Goal: Use online tool/utility: Utilize a website feature to perform a specific function

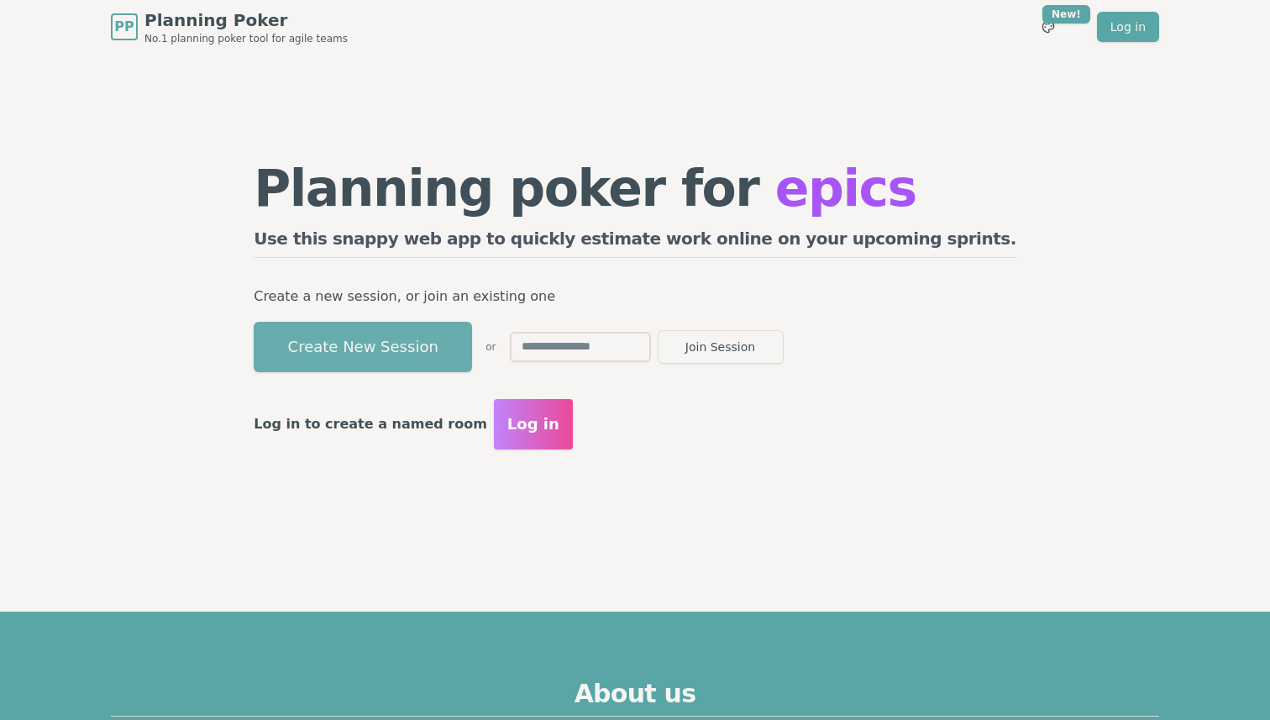
click at [472, 346] on button "Create New Session" at bounding box center [363, 347] width 218 height 50
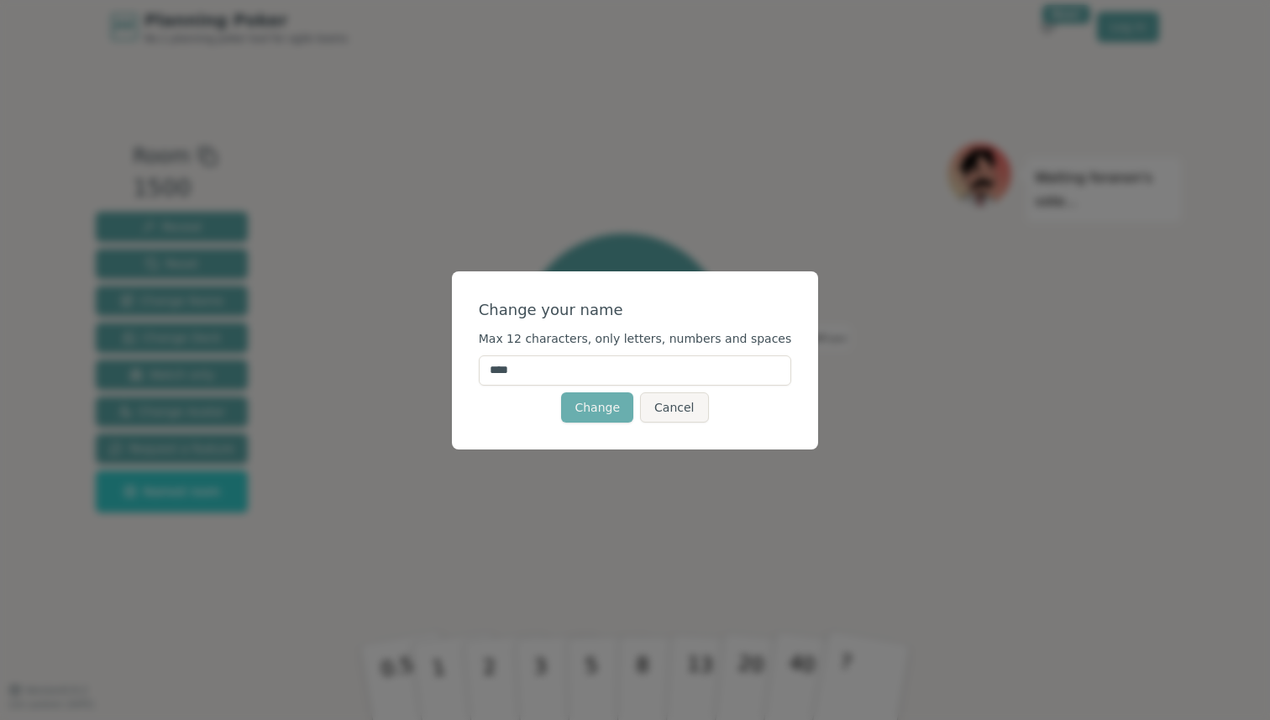
click at [595, 410] on button "Change" at bounding box center [597, 407] width 72 height 30
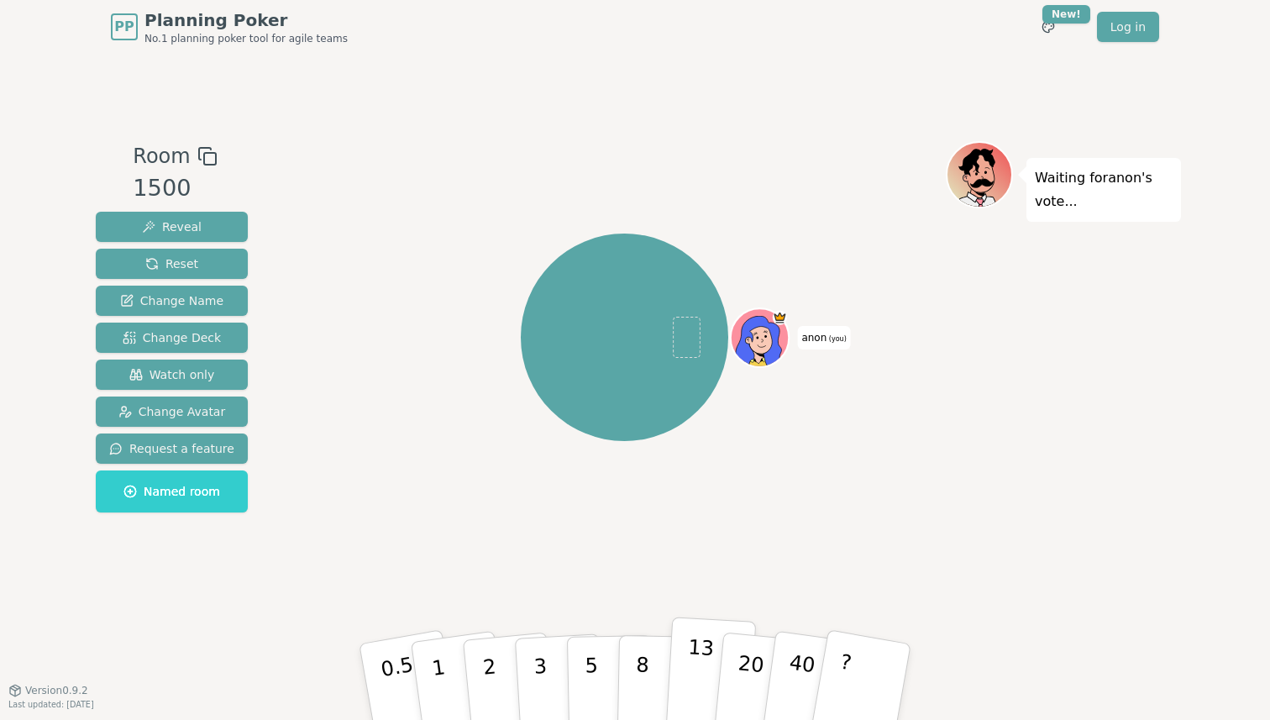
click at [705, 666] on p "13" at bounding box center [699, 681] width 31 height 92
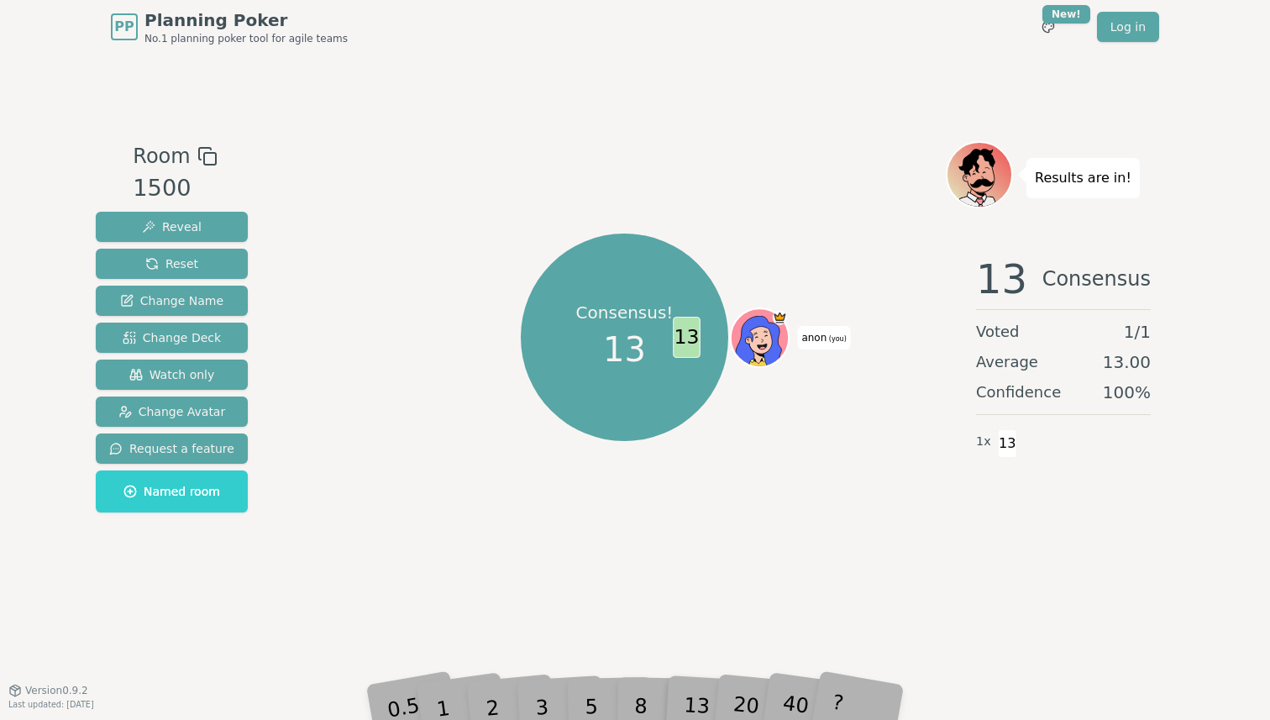
click at [692, 337] on span "13" at bounding box center [688, 337] width 28 height 41
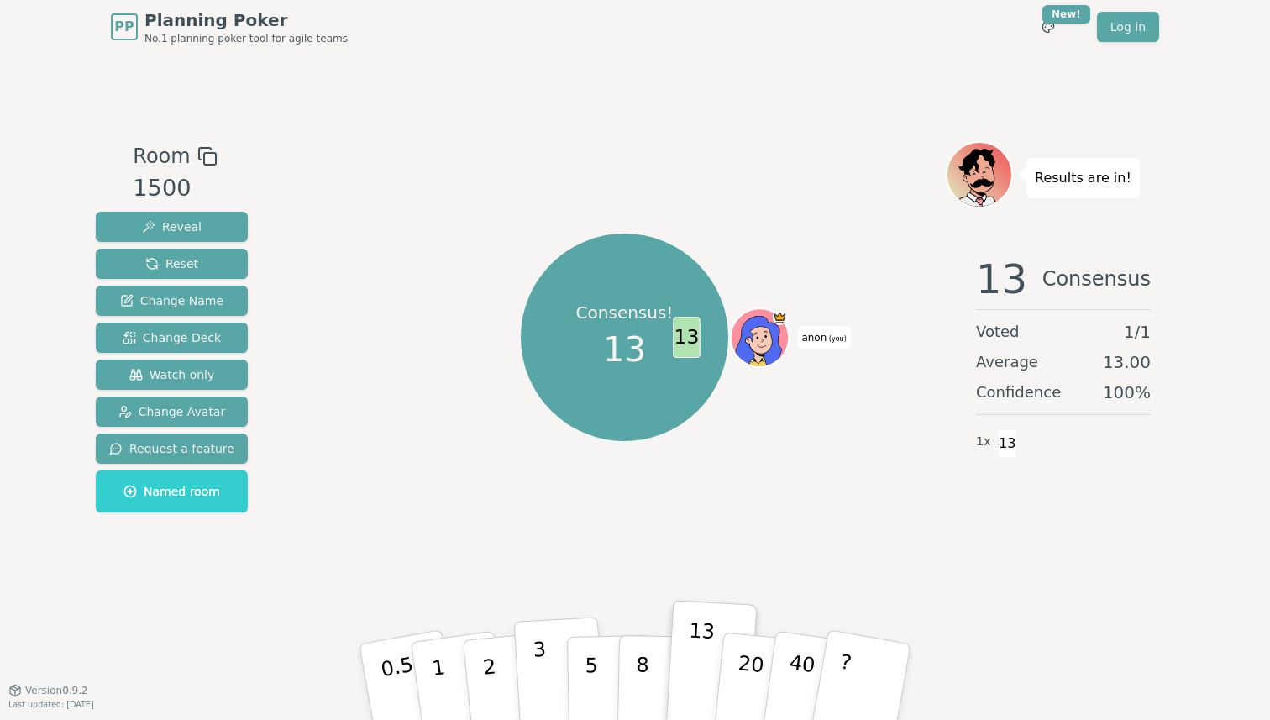
click at [536, 699] on p "3" at bounding box center [542, 684] width 18 height 92
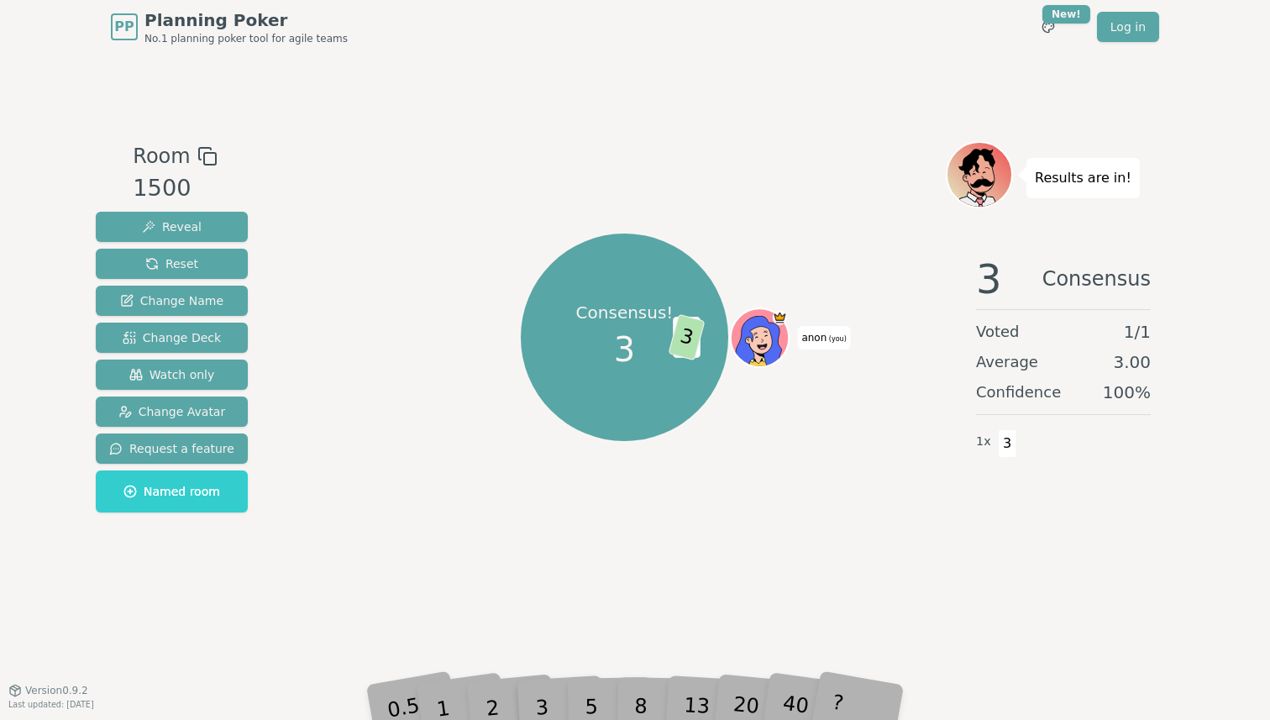
click at [505, 705] on div "2" at bounding box center [508, 681] width 55 height 63
click at [492, 702] on div "2" at bounding box center [508, 681] width 55 height 63
click at [195, 266] on button "Reset" at bounding box center [172, 264] width 152 height 30
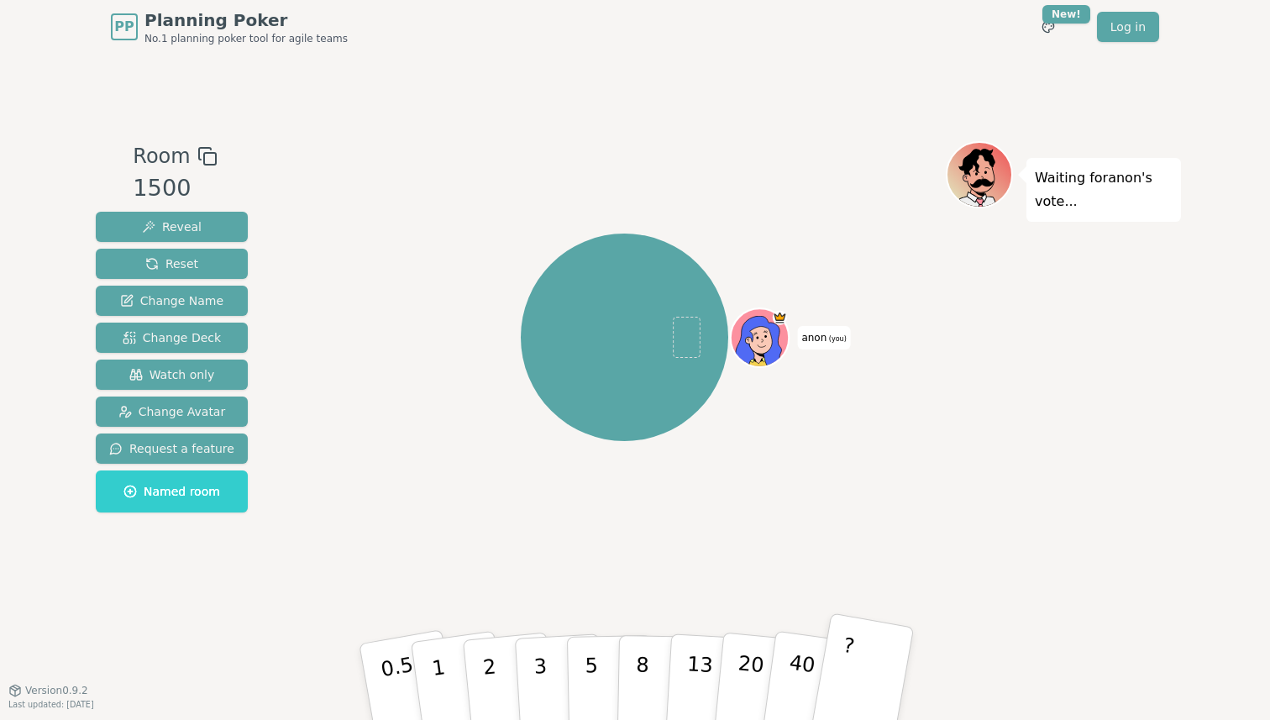
click at [834, 671] on button "?" at bounding box center [862, 682] width 105 height 139
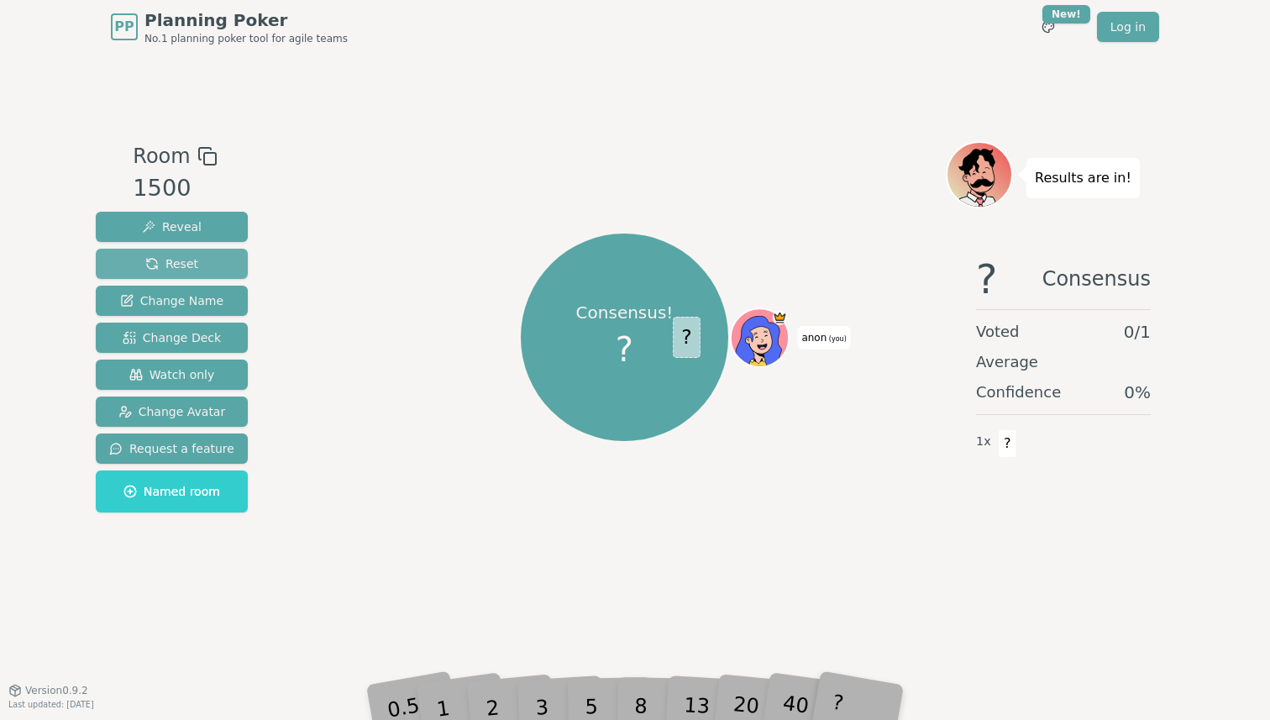
click at [197, 265] on button "Reset" at bounding box center [172, 264] width 152 height 30
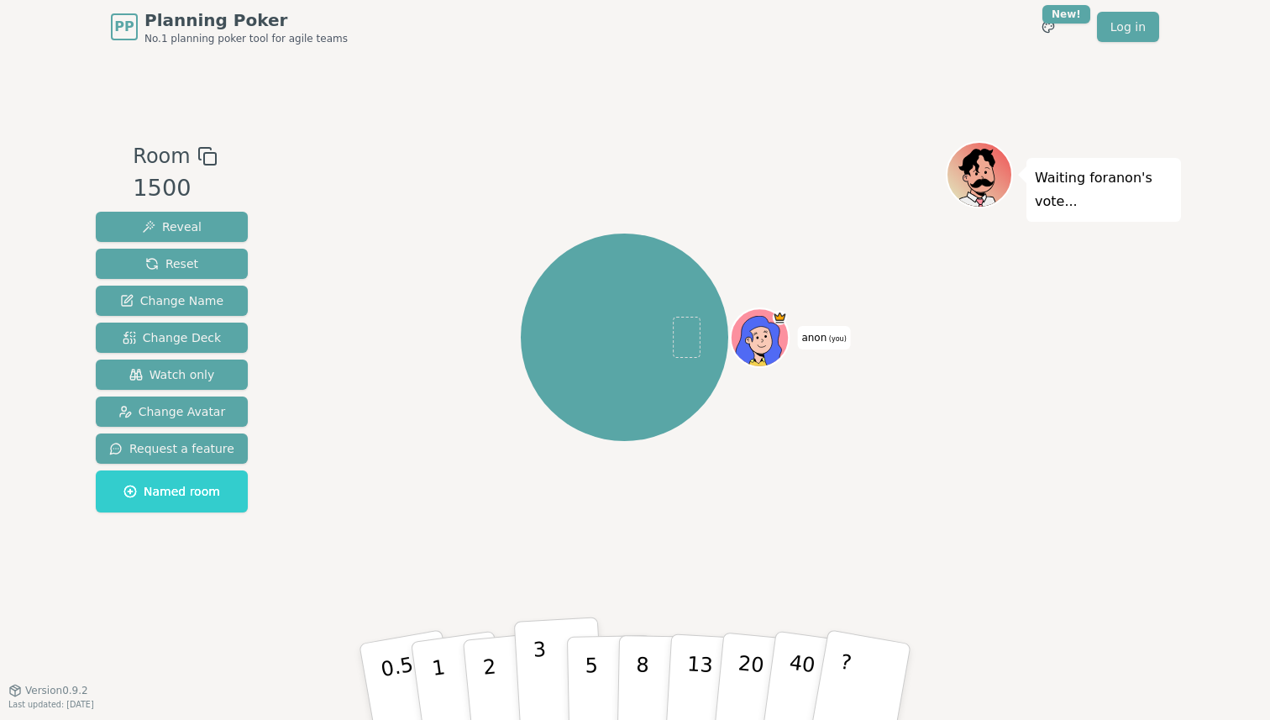
click at [533, 671] on button "3" at bounding box center [560, 682] width 92 height 131
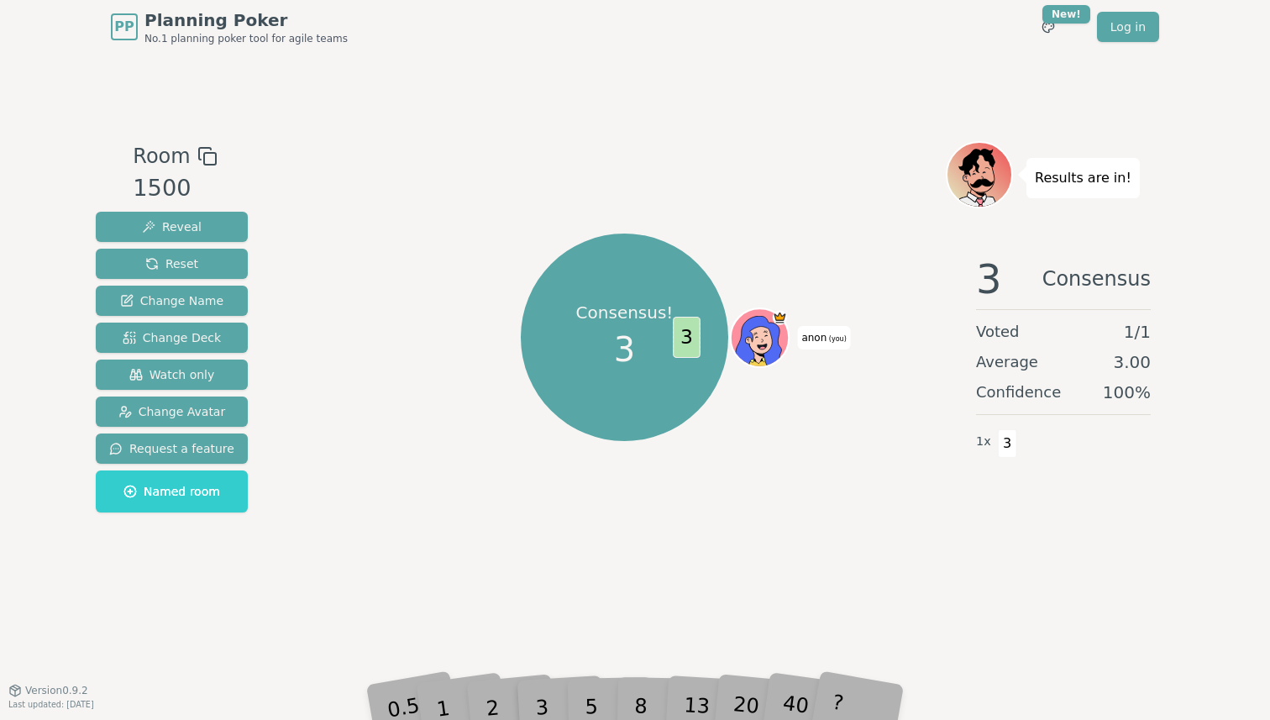
click at [598, 704] on div "5" at bounding box center [609, 682] width 51 height 60
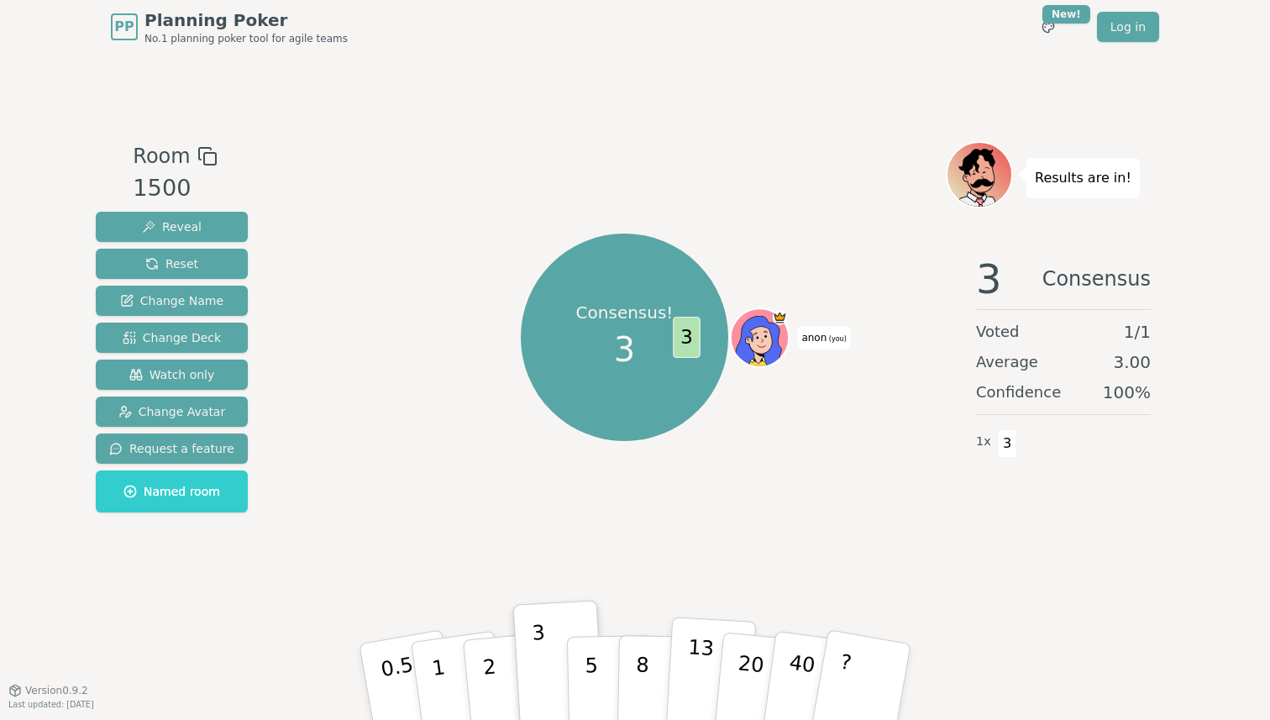
click at [673, 687] on button "13" at bounding box center [711, 682] width 92 height 131
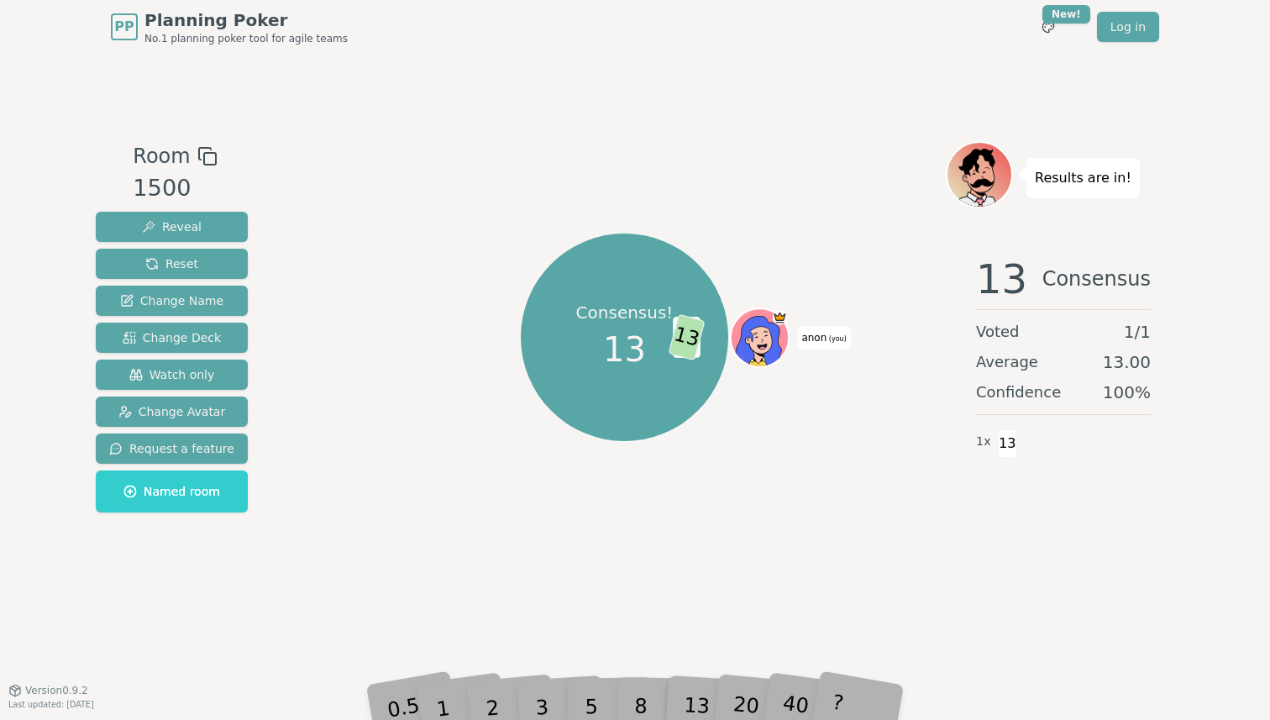
click at [598, 676] on div "5" at bounding box center [609, 682] width 51 height 60
click at [569, 699] on div "3" at bounding box center [560, 681] width 54 height 61
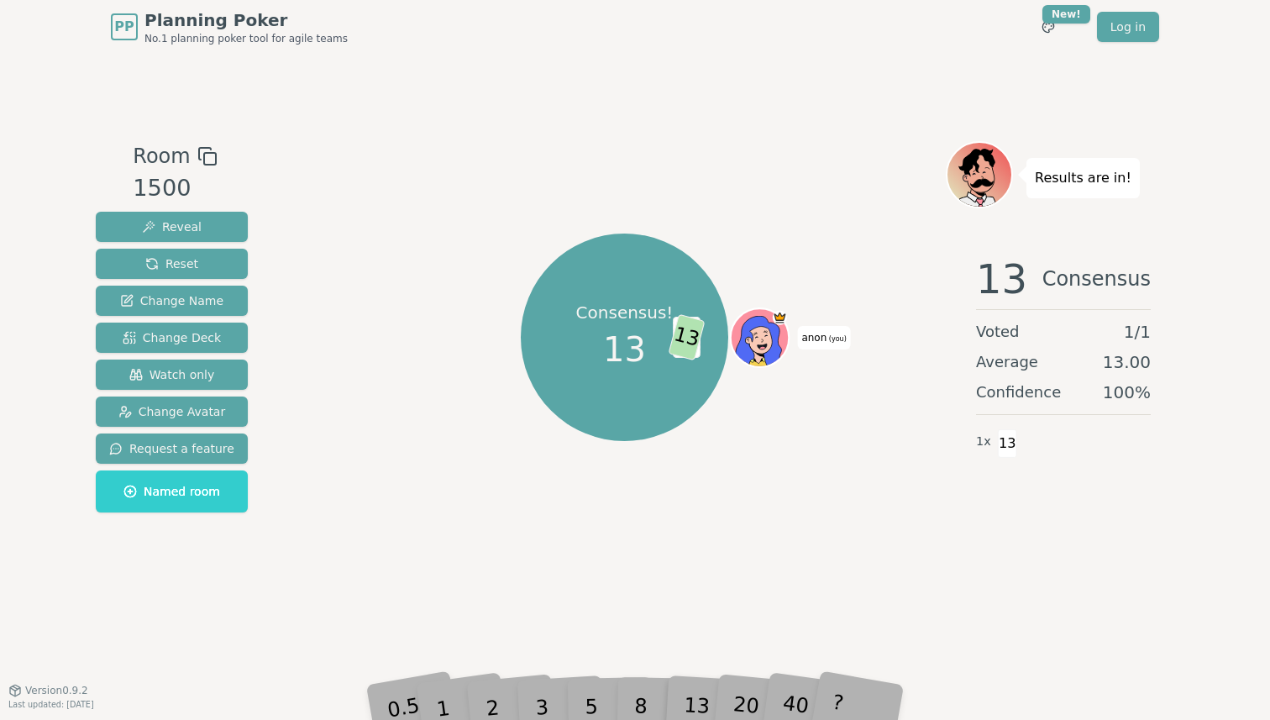
click at [505, 702] on div "2" at bounding box center [508, 681] width 55 height 63
click at [709, 685] on div "13" at bounding box center [711, 681] width 54 height 61
click at [757, 685] on div "20" at bounding box center [761, 681] width 55 height 63
click at [150, 255] on span "Reset" at bounding box center [171, 263] width 53 height 17
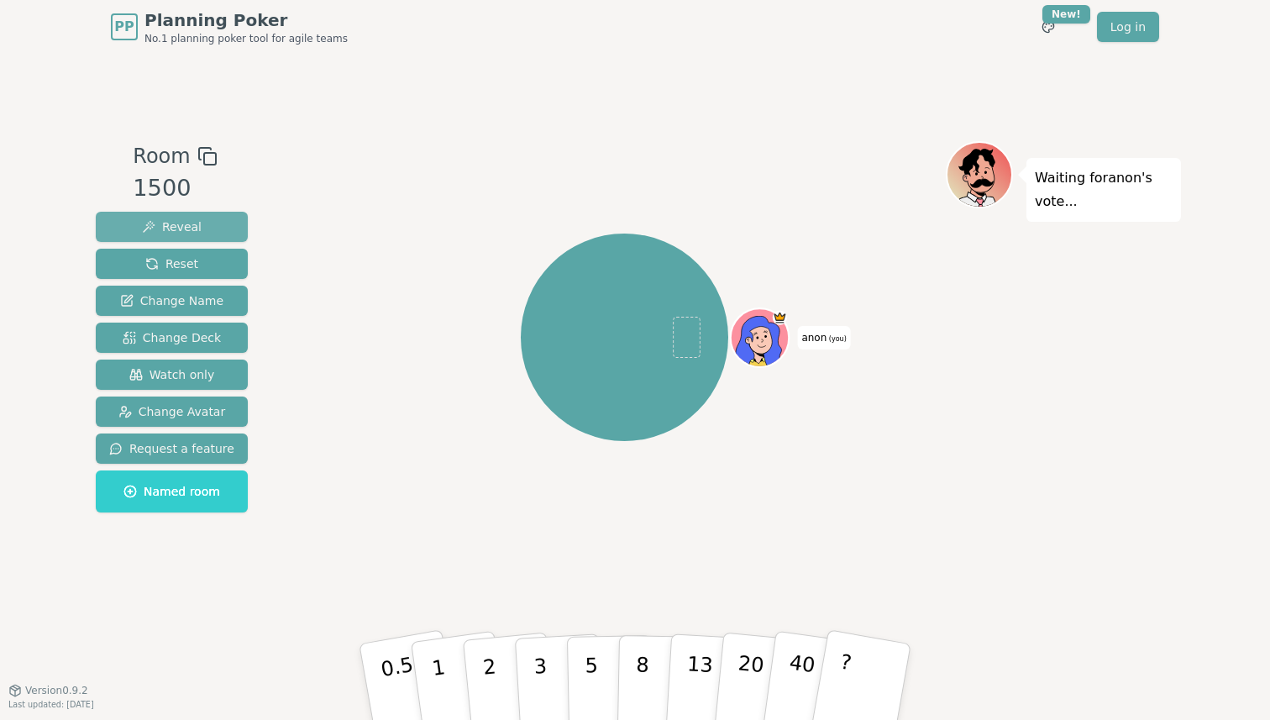
click at [224, 219] on button "Reveal" at bounding box center [172, 227] width 152 height 30
click at [224, 221] on button "Reveal" at bounding box center [172, 227] width 152 height 30
click at [553, 654] on button "3" at bounding box center [560, 682] width 92 height 131
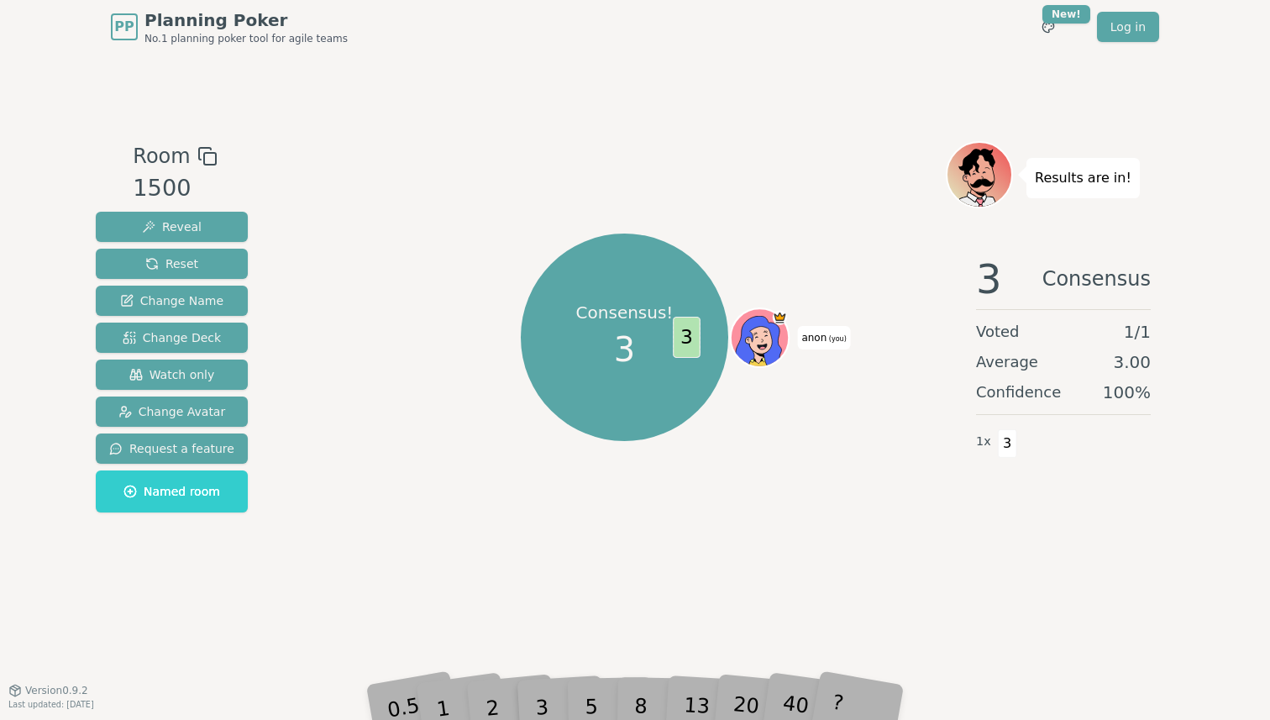
click at [539, 715] on div "PP Planning Poker No.1 planning poker tool for agile teams Toggle theme New! Lo…" at bounding box center [635, 360] width 1270 height 720
click at [557, 699] on div "3" at bounding box center [560, 681] width 54 height 61
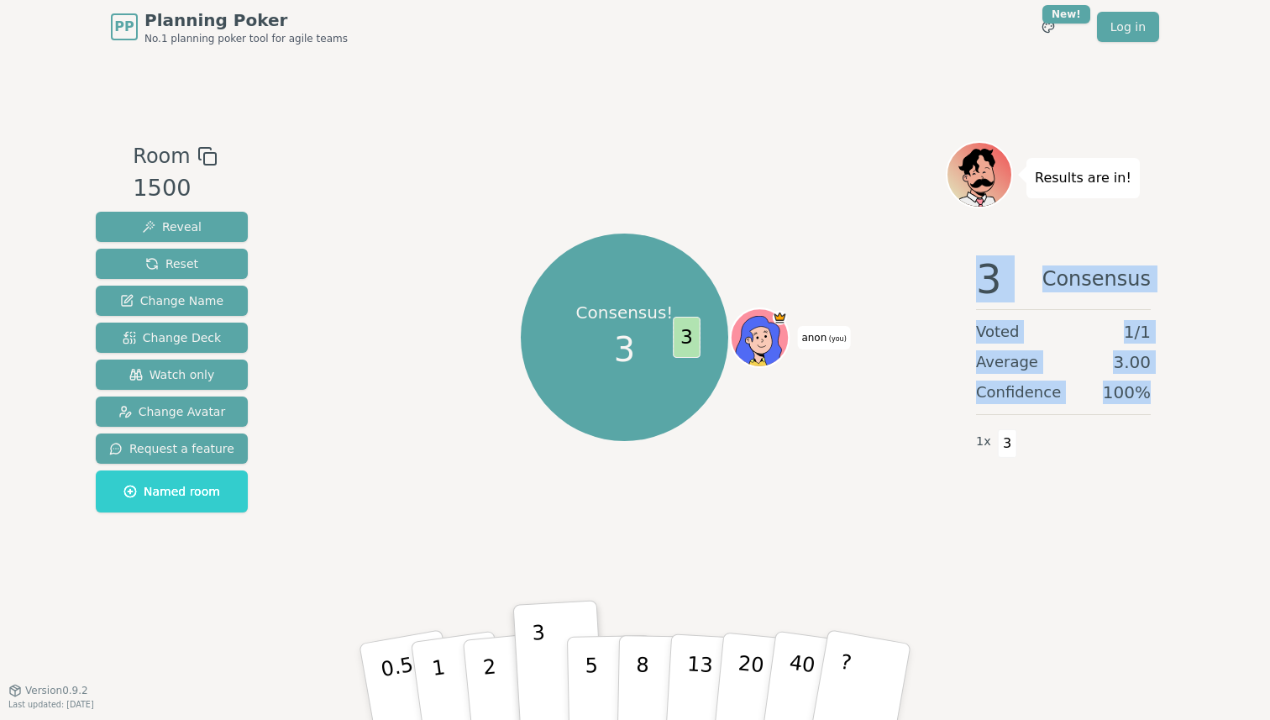
drag, startPoint x: 1159, startPoint y: 391, endPoint x: 963, endPoint y: 287, distance: 221.4
click at [963, 287] on div "3 Consensus Voted 1 / 1 Average 3.00 Confidence 100 % 1 x 3" at bounding box center [1063, 410] width 235 height 336
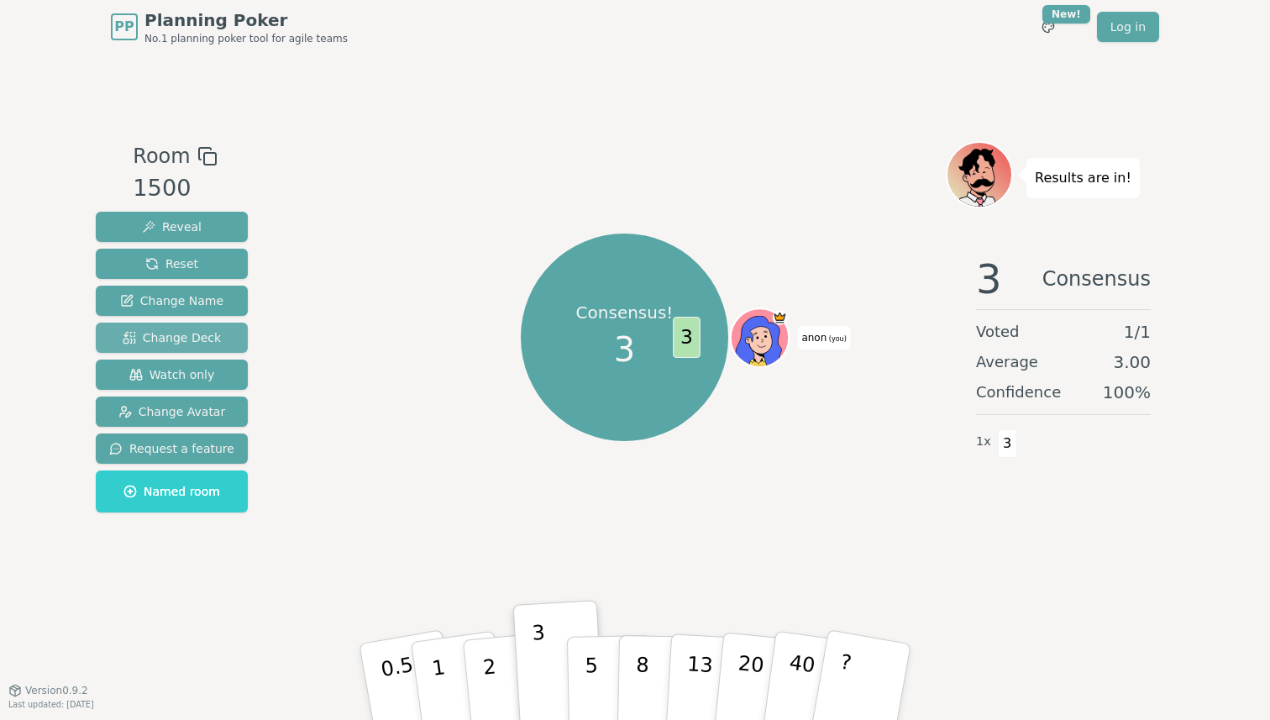
click at [156, 336] on span "Change Deck" at bounding box center [172, 337] width 98 height 17
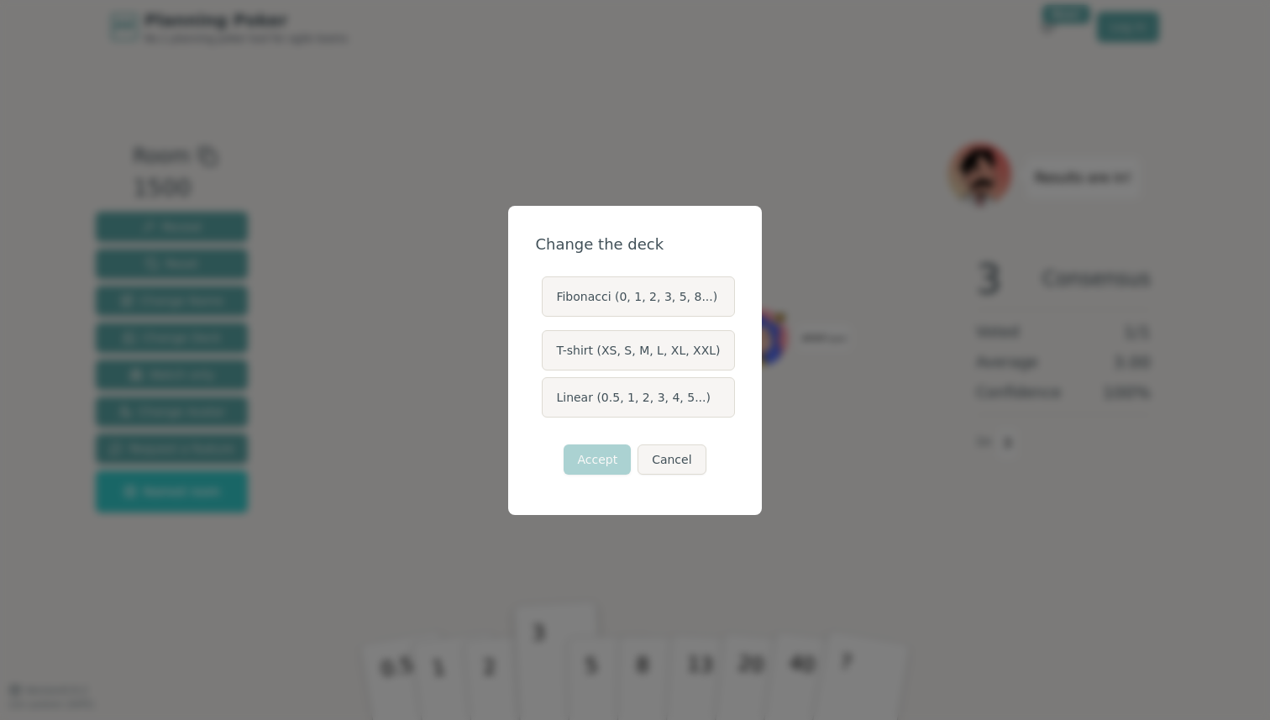
click at [591, 392] on label "Linear (0.5, 1, 2, 3, 4, 5...)" at bounding box center [638, 397] width 192 height 40
click at [548, 392] on button "Linear (0.5, 1, 2, 3, 4, 5...)" at bounding box center [540, 397] width 13 height 13
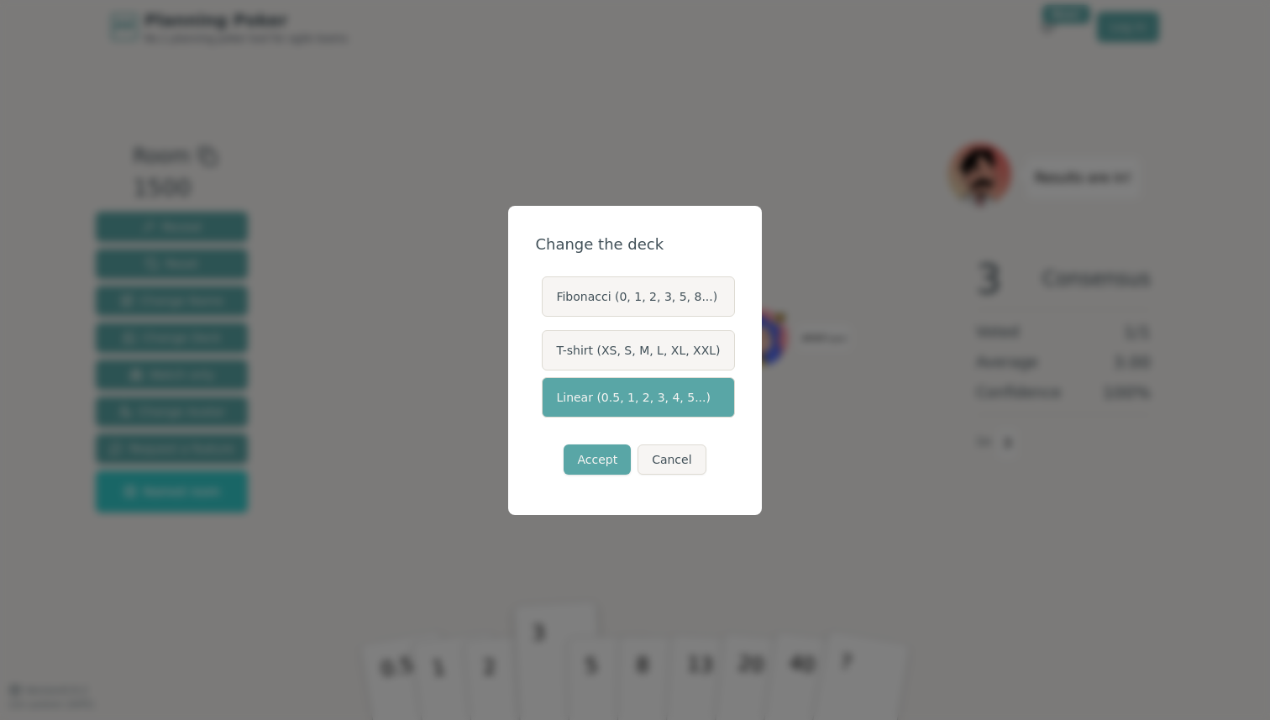
click at [579, 351] on label "T-shirt (XS, S, M, L, XL, XXL)" at bounding box center [638, 350] width 192 height 40
click at [548, 351] on button "T-shirt (XS, S, M, L, XL, XXL)" at bounding box center [540, 350] width 13 height 13
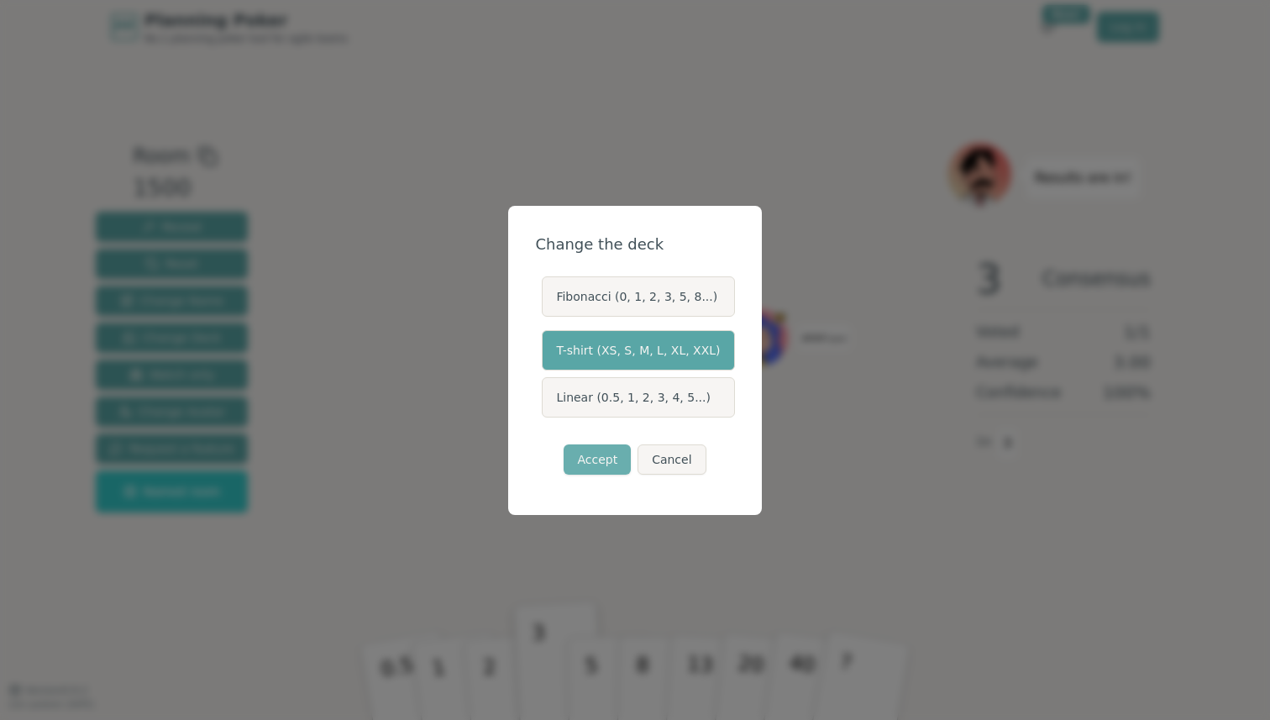
click at [600, 460] on button "Accept" at bounding box center [597, 460] width 67 height 30
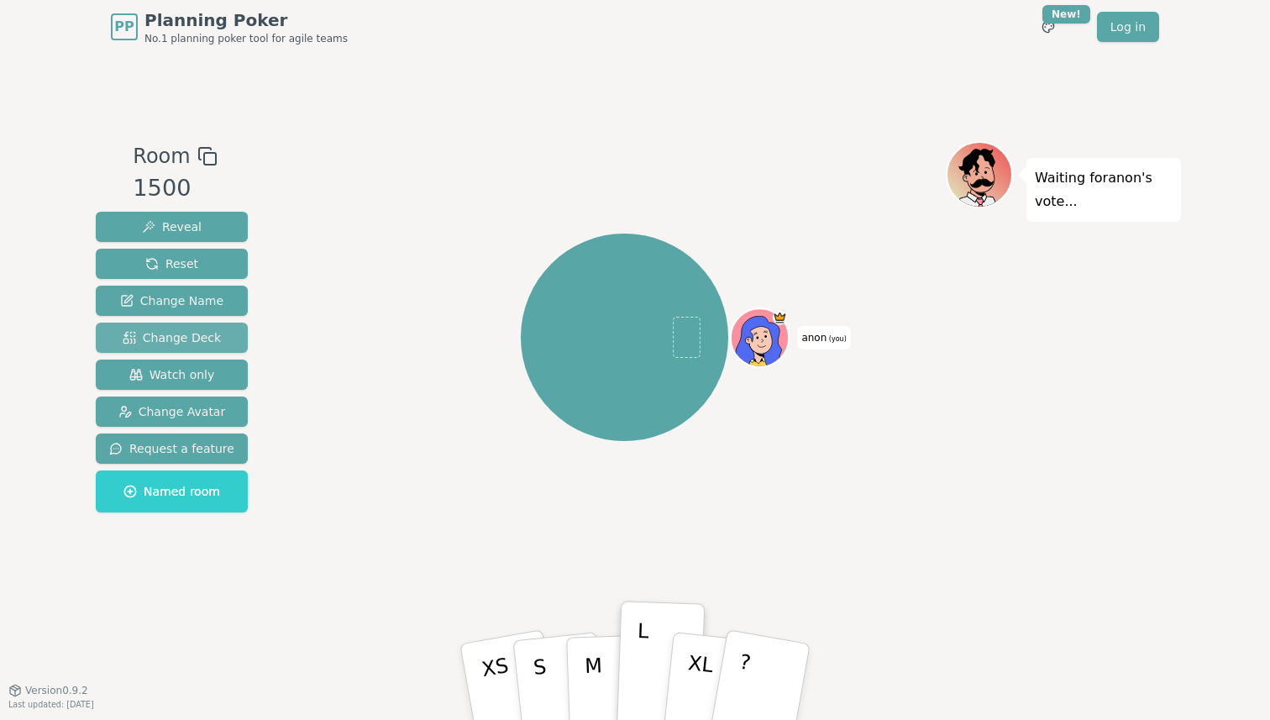
click at [202, 333] on span "Change Deck" at bounding box center [172, 337] width 98 height 17
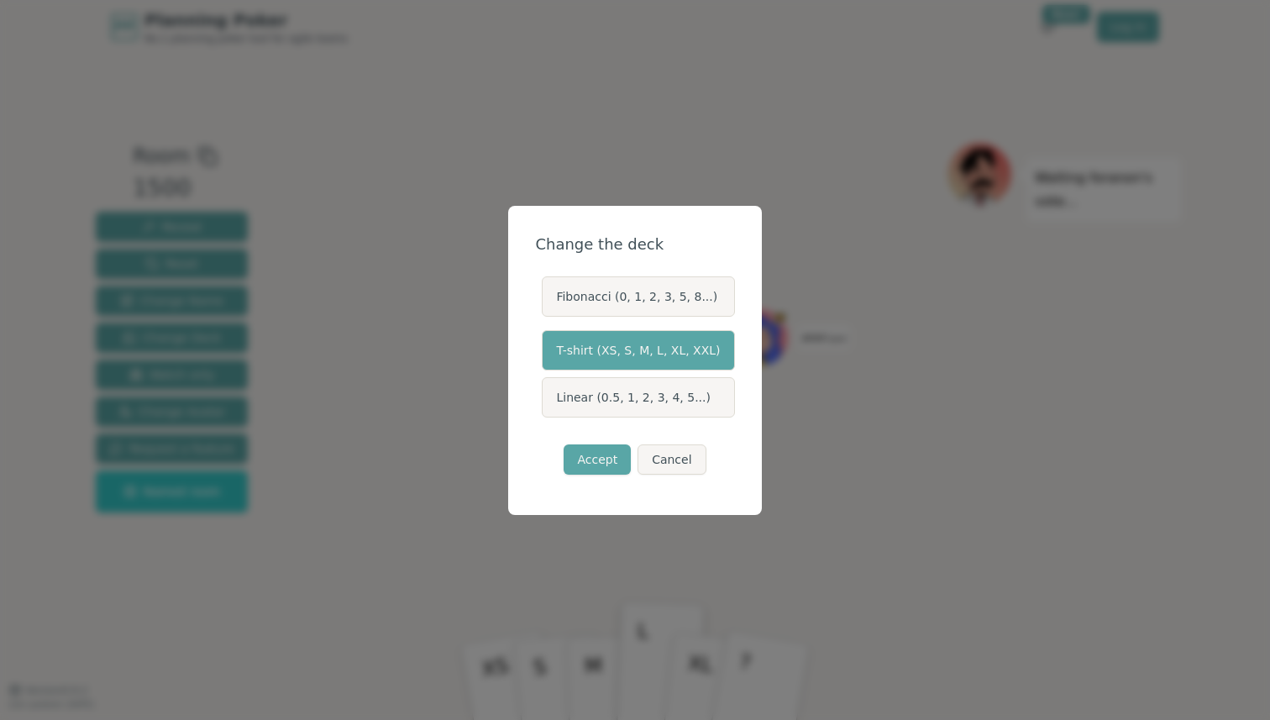
click at [564, 397] on label "Linear (0.5, 1, 2, 3, 4, 5...)" at bounding box center [638, 397] width 192 height 40
click at [548, 397] on button "Linear (0.5, 1, 2, 3, 4, 5...)" at bounding box center [540, 397] width 13 height 13
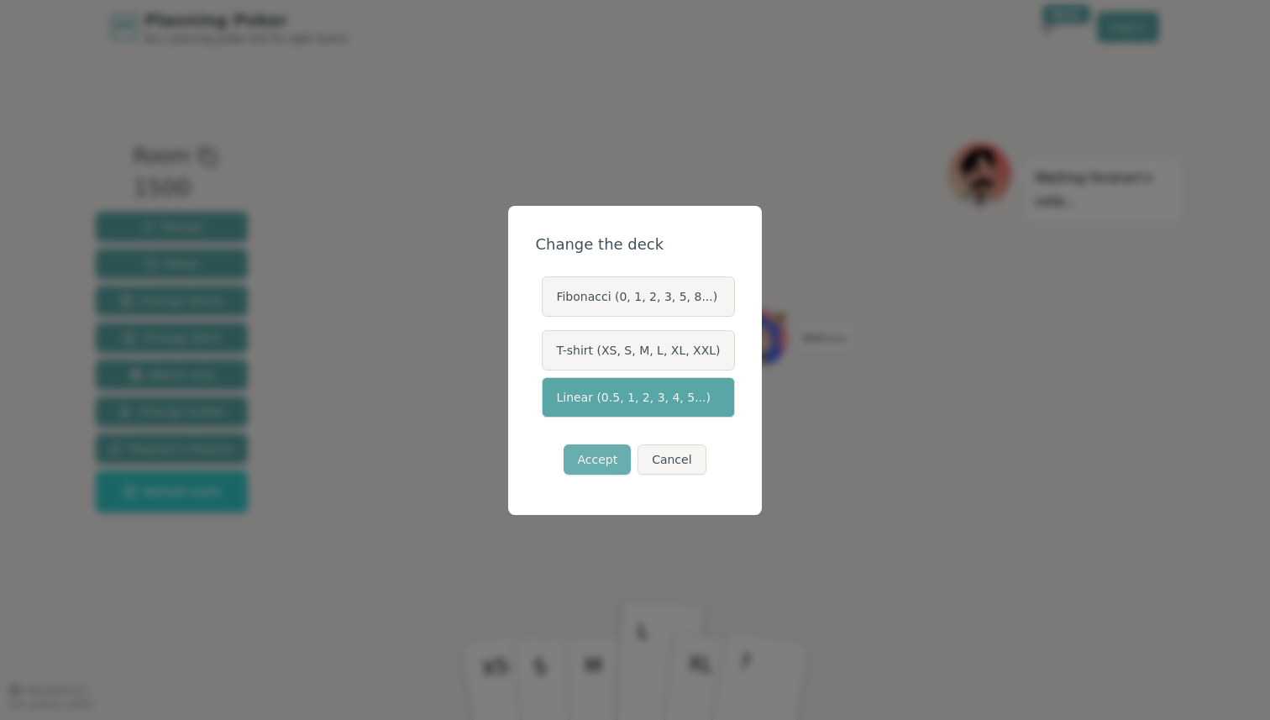
click at [596, 456] on button "Accept" at bounding box center [597, 460] width 67 height 30
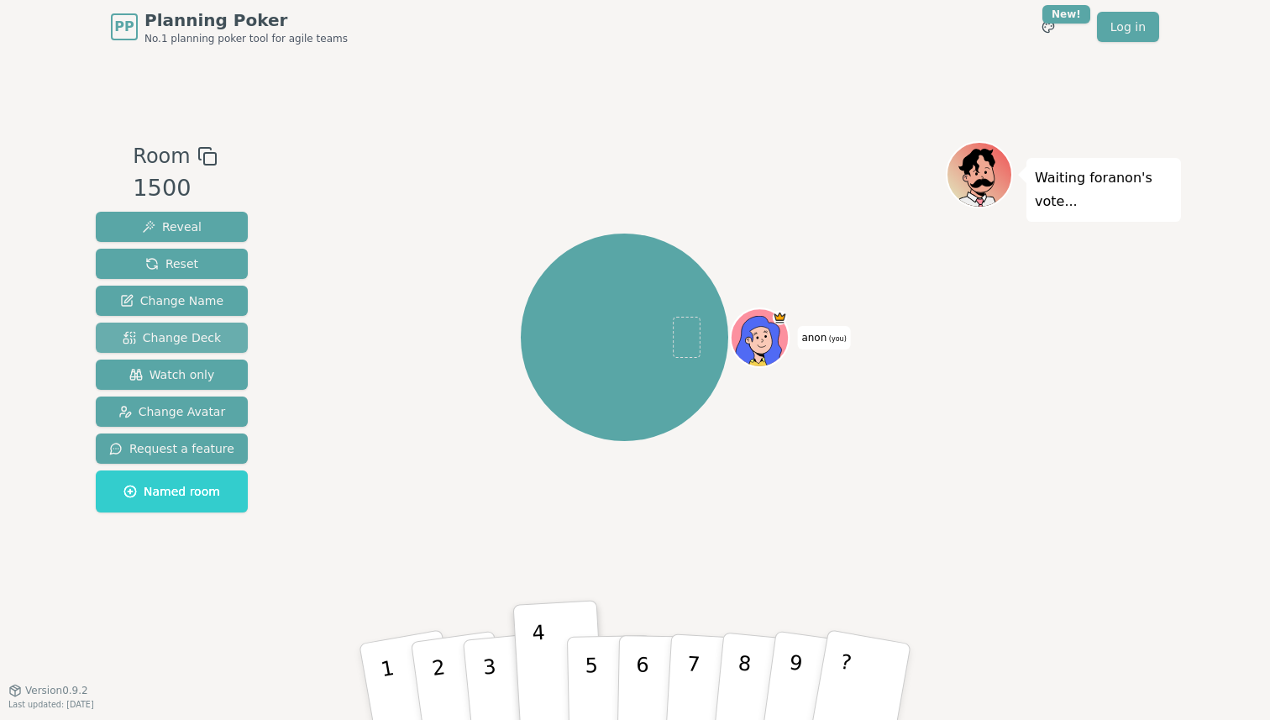
click at [213, 339] on span "Change Deck" at bounding box center [172, 337] width 98 height 17
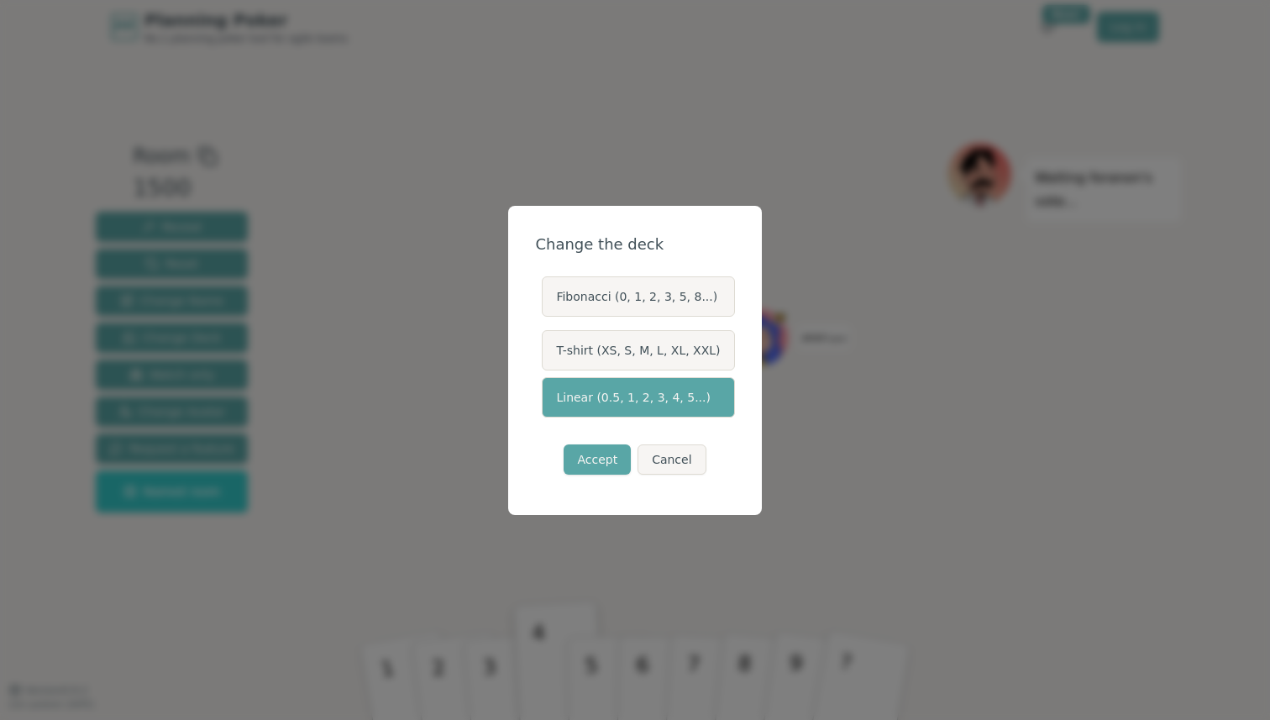
click at [604, 352] on label "T-shirt (XS, S, M, L, XL, XXL)" at bounding box center [638, 350] width 192 height 40
click at [548, 352] on button "T-shirt (XS, S, M, L, XL, XXL)" at bounding box center [540, 350] width 13 height 13
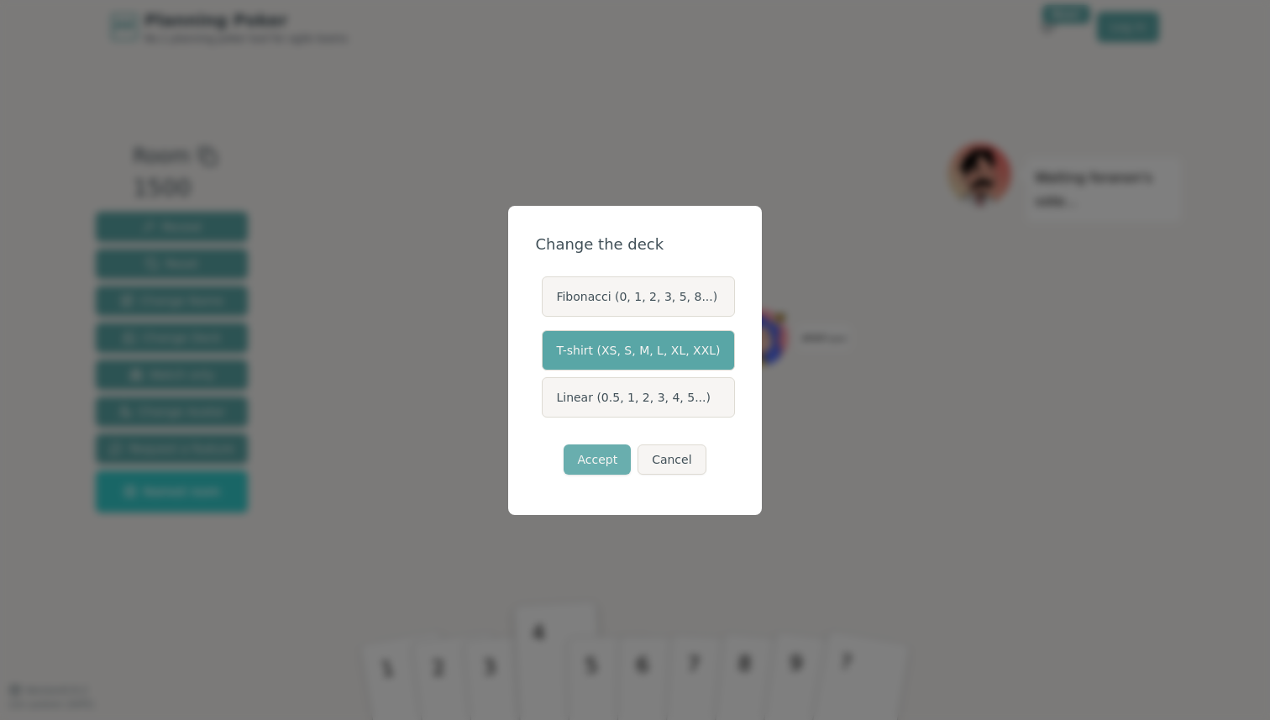
click at [603, 467] on button "Accept" at bounding box center [597, 460] width 67 height 30
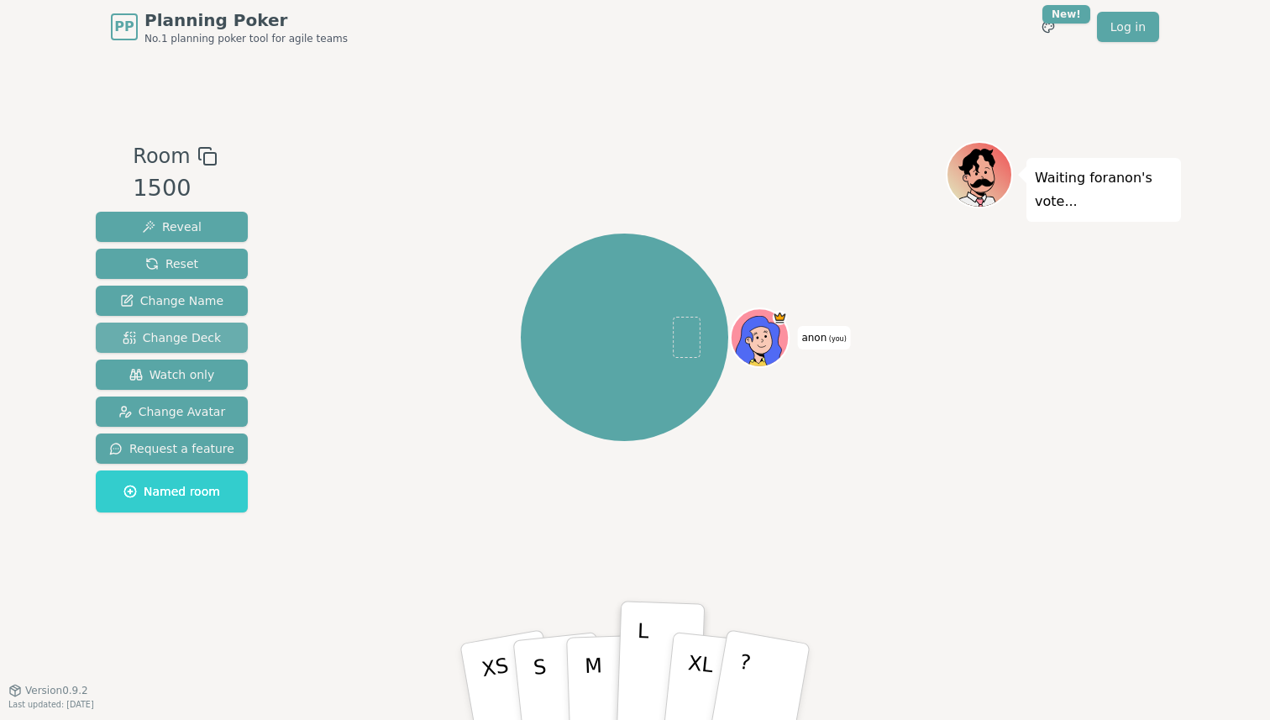
click at [189, 339] on span "Change Deck" at bounding box center [172, 337] width 98 height 17
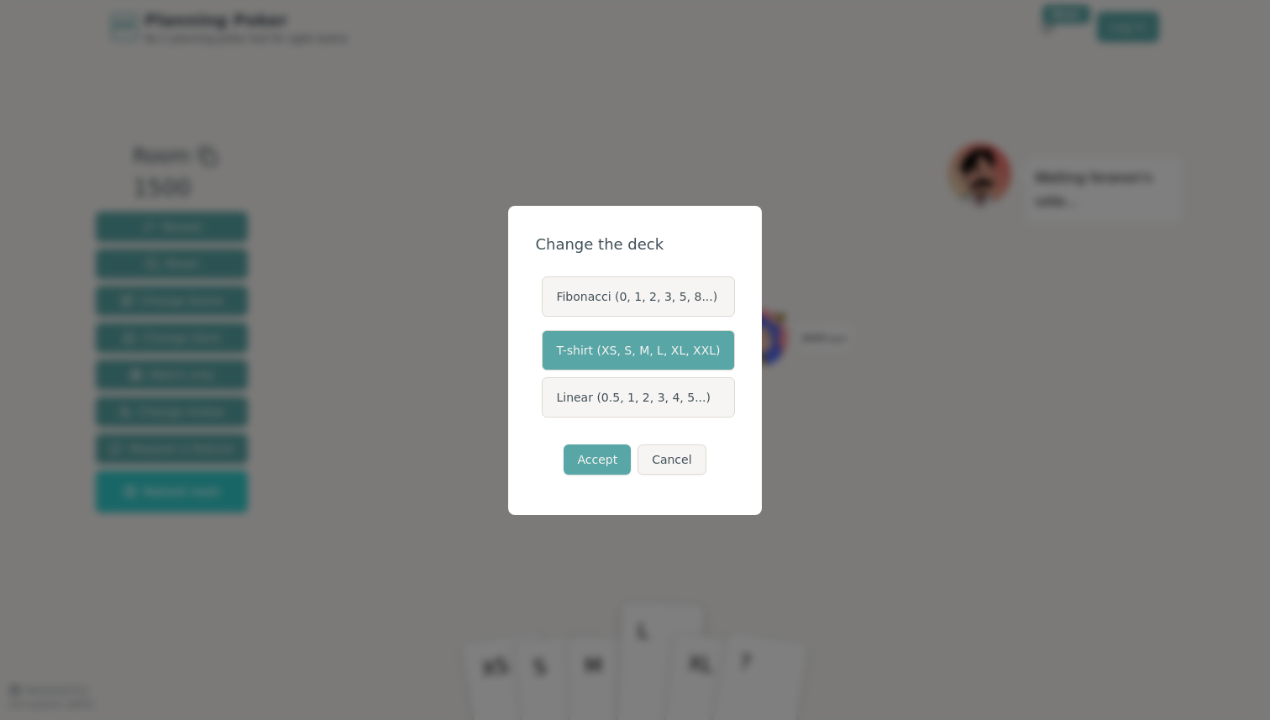
click at [563, 403] on label "Linear (0.5, 1, 2, 3, 4, 5...)" at bounding box center [638, 397] width 192 height 40
click at [548, 403] on button "Linear (0.5, 1, 2, 3, 4, 5...)" at bounding box center [540, 397] width 13 height 13
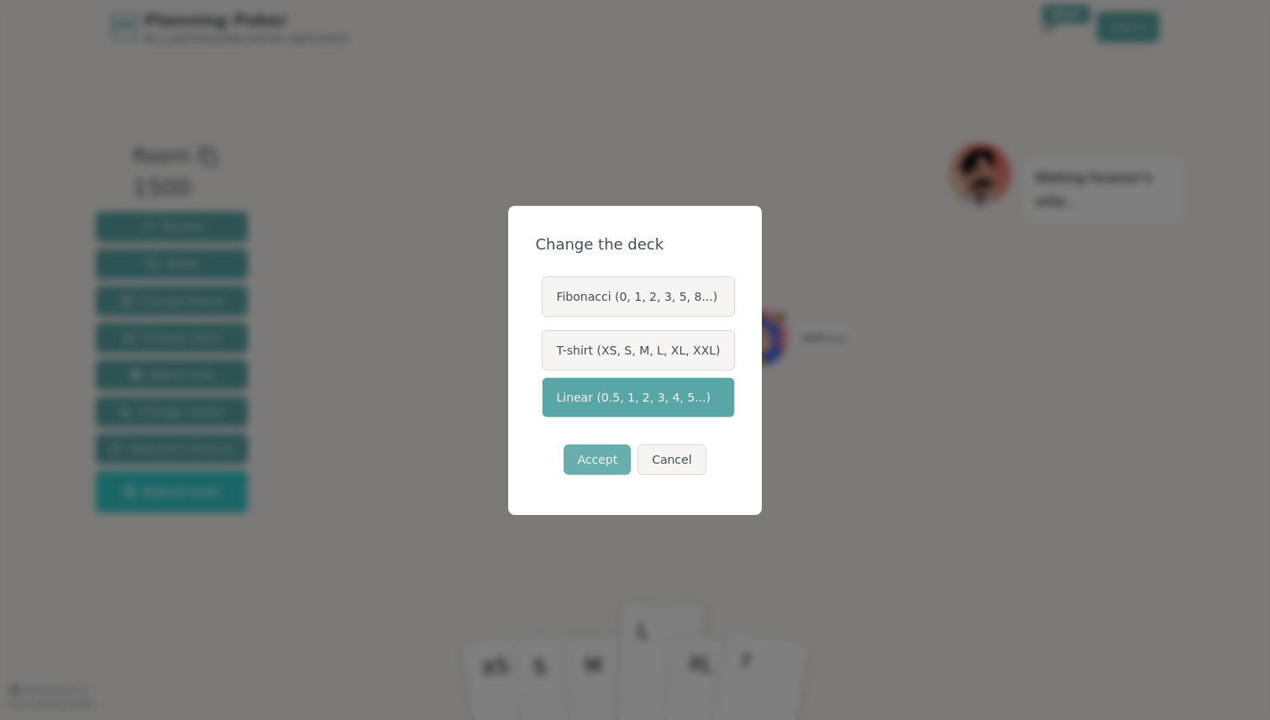
click at [592, 454] on button "Accept" at bounding box center [597, 460] width 67 height 30
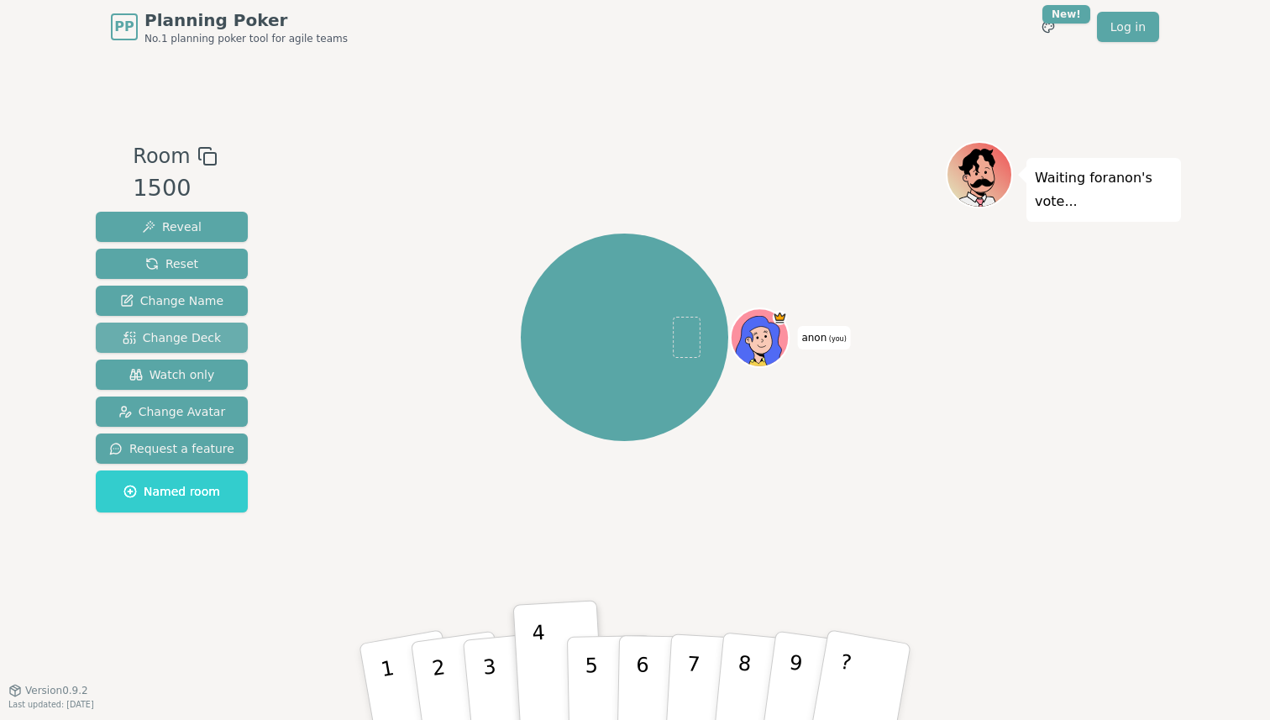
click at [203, 337] on span "Change Deck" at bounding box center [172, 337] width 98 height 17
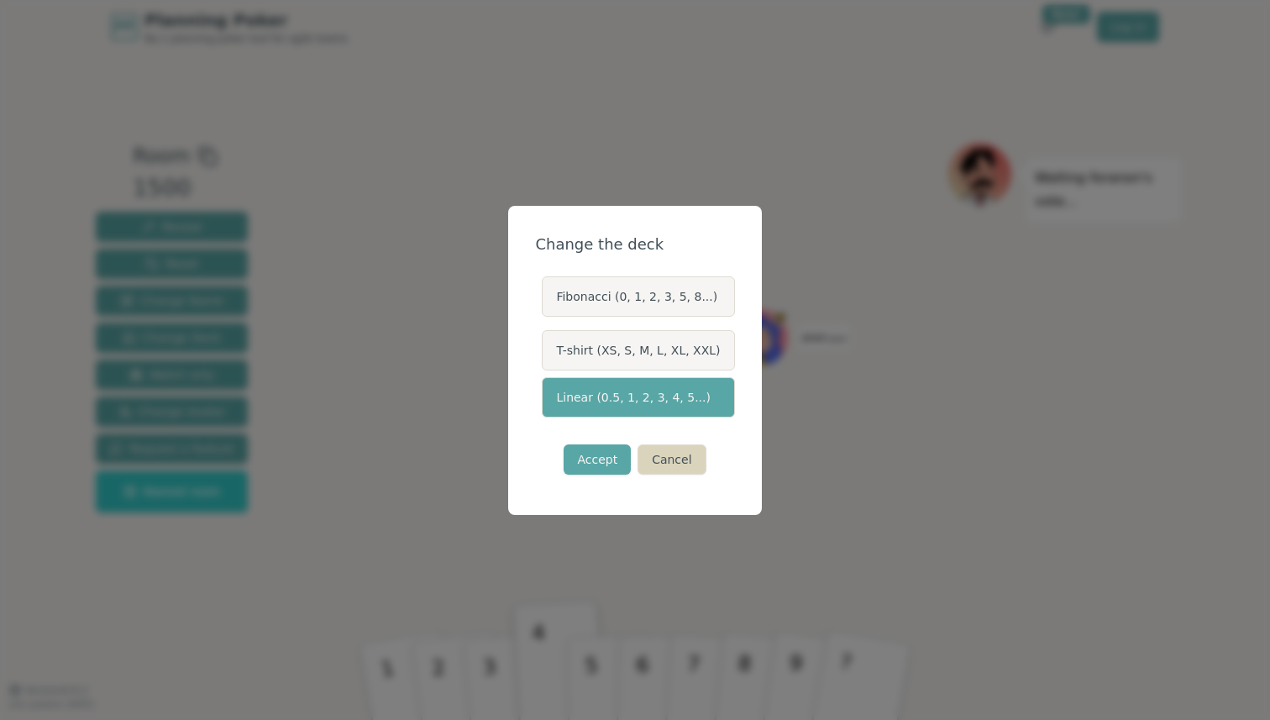
click at [663, 450] on button "Cancel" at bounding box center [672, 460] width 68 height 30
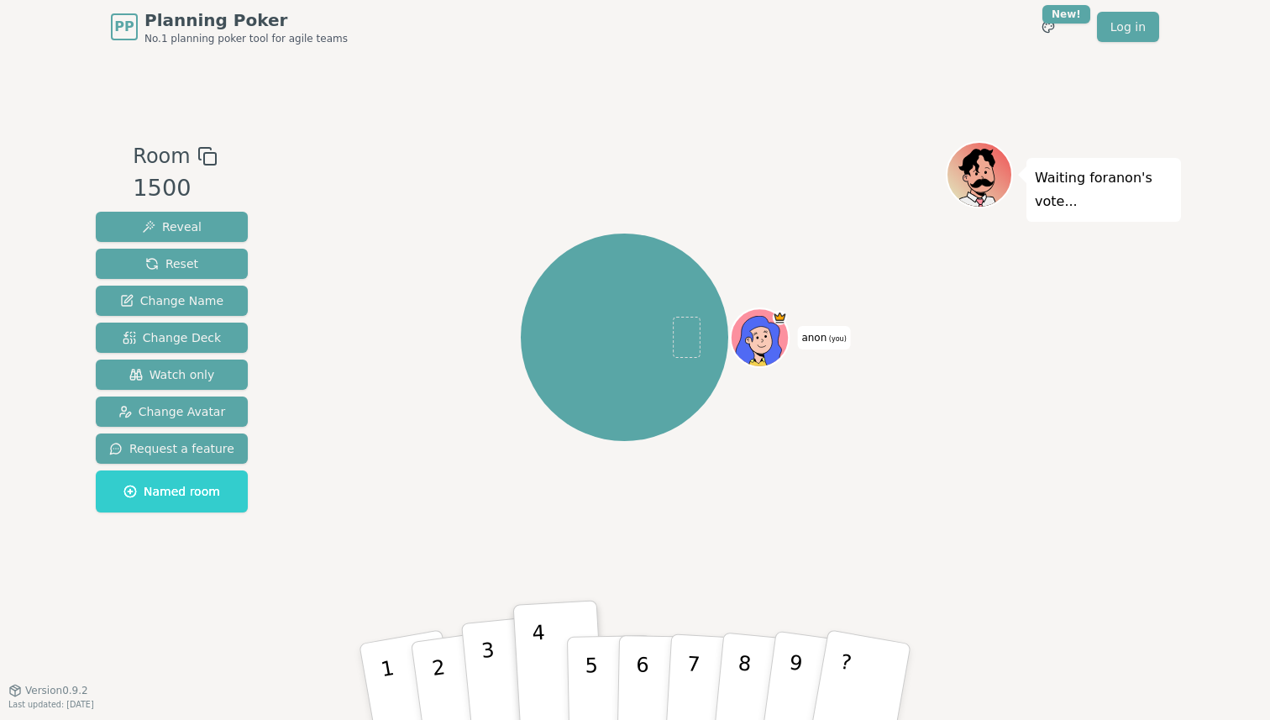
click at [481, 677] on button "3" at bounding box center [509, 683] width 96 height 134
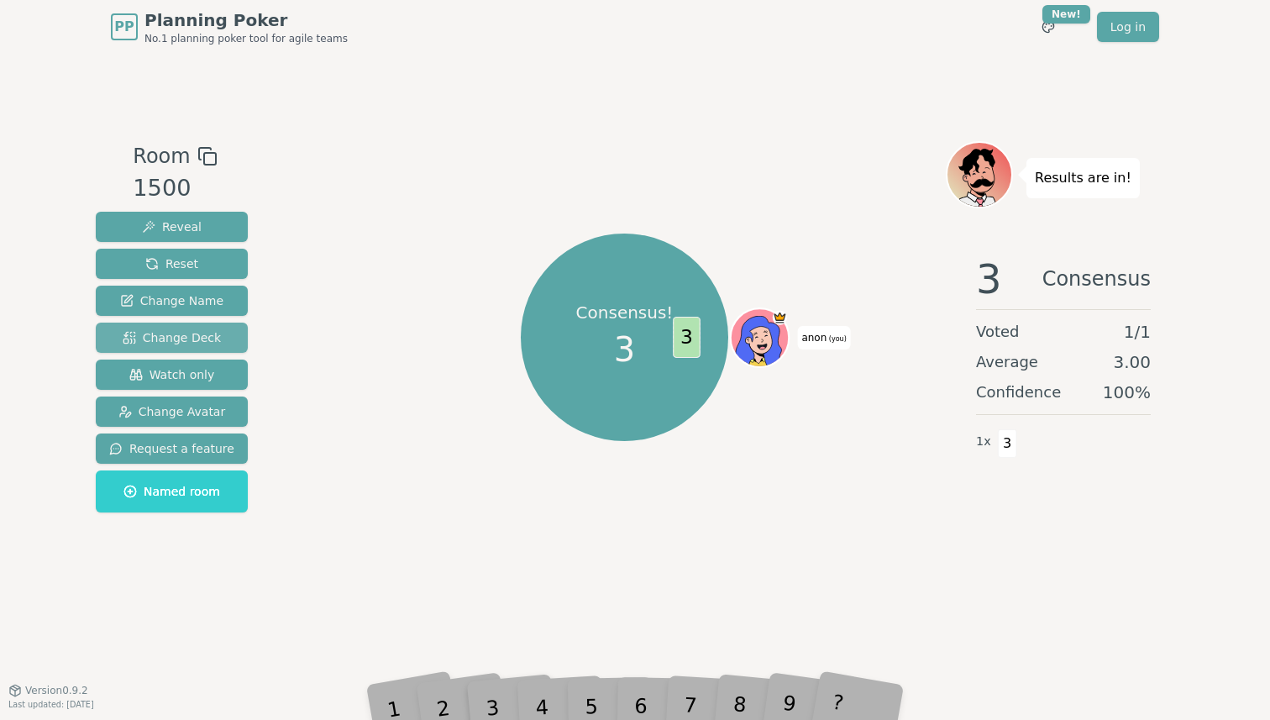
click at [177, 345] on span "Change Deck" at bounding box center [172, 337] width 98 height 17
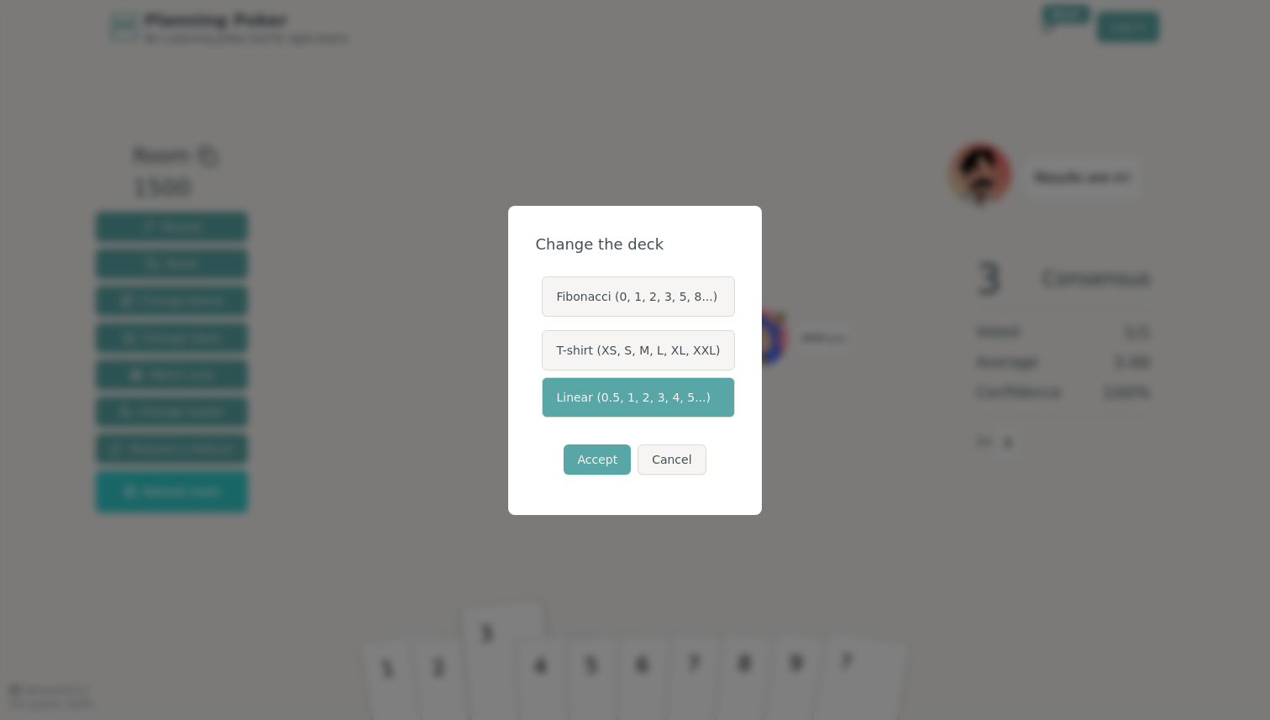
click at [616, 350] on label "T-shirt (XS, S, M, L, XL, XXL)" at bounding box center [638, 350] width 192 height 40
click at [548, 350] on button "T-shirt (XS, S, M, L, XL, XXL)" at bounding box center [540, 350] width 13 height 13
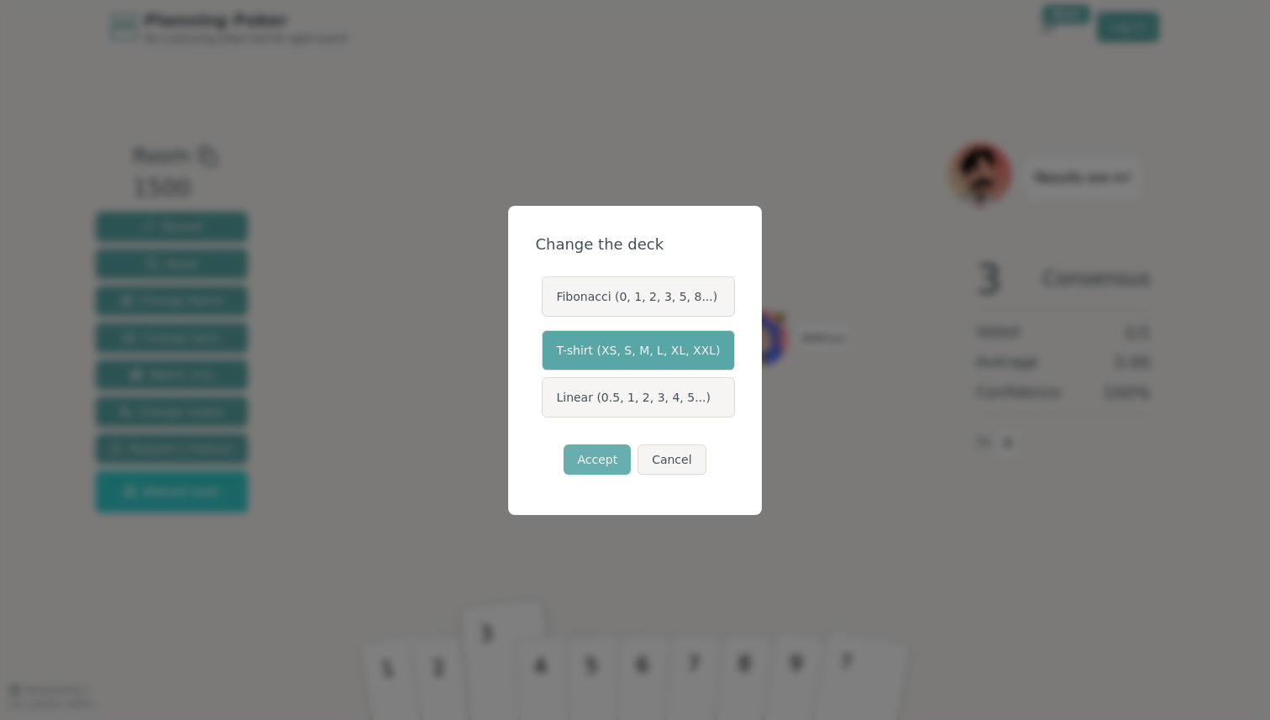
click at [603, 460] on button "Accept" at bounding box center [597, 460] width 67 height 30
